Goal: Use online tool/utility: Use online tool/utility

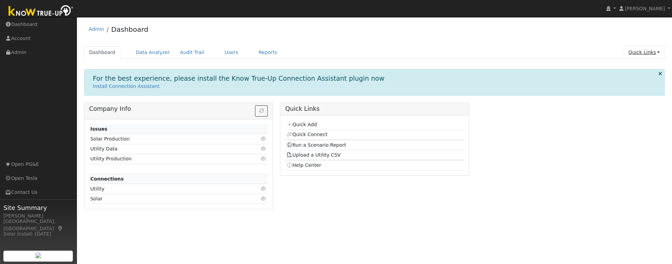
click at [657, 54] on link "Quick Links" at bounding box center [644, 52] width 42 height 13
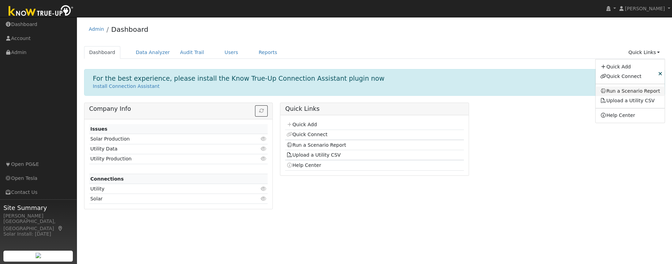
click at [628, 91] on link "Run a Scenario Report" at bounding box center [630, 91] width 69 height 10
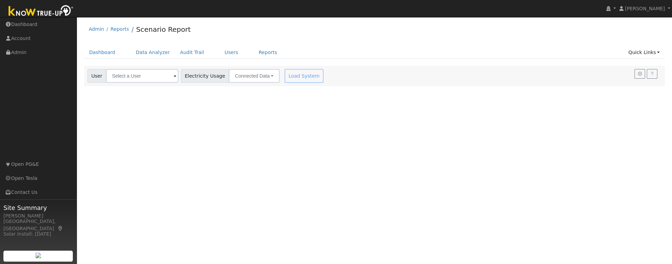
click at [174, 77] on span at bounding box center [175, 76] width 3 height 8
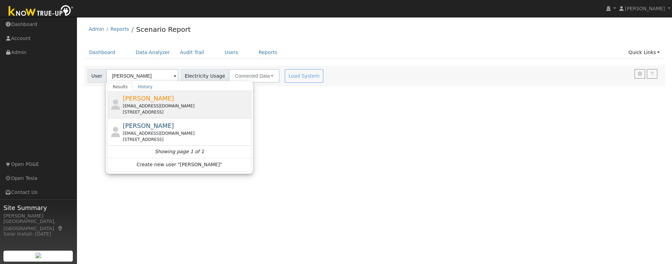
click at [156, 95] on span "[PERSON_NAME]" at bounding box center [148, 98] width 51 height 7
type input "[PERSON_NAME]"
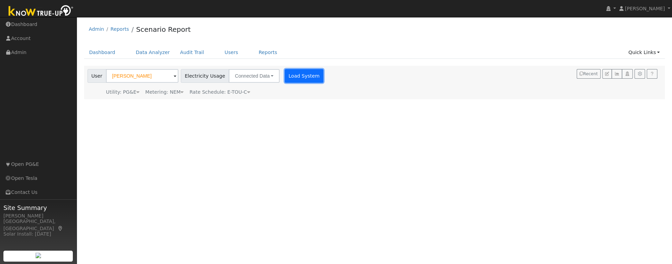
click at [294, 80] on button "Load System" at bounding box center [304, 76] width 39 height 14
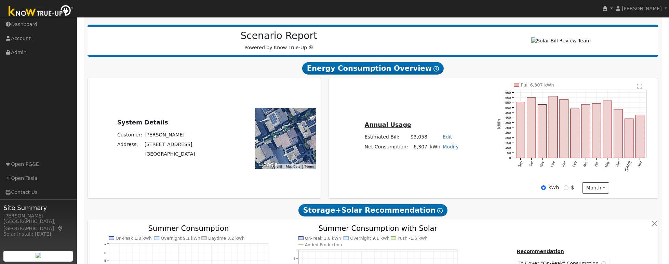
scroll to position [103, 0]
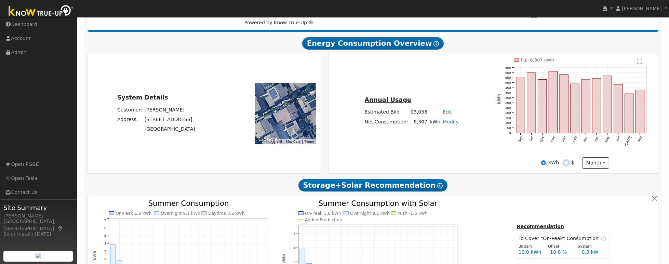
click at [567, 165] on input "$" at bounding box center [566, 162] width 5 height 5
radio input "true"
radio input "false"
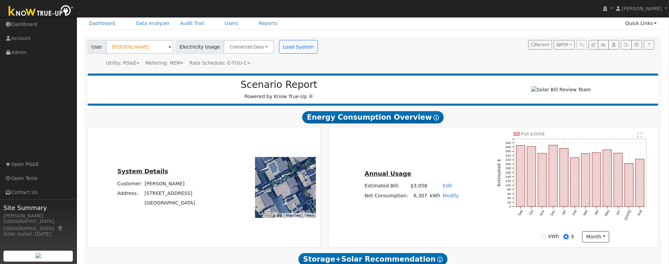
scroll to position [0, 0]
